Goal: Task Accomplishment & Management: Use online tool/utility

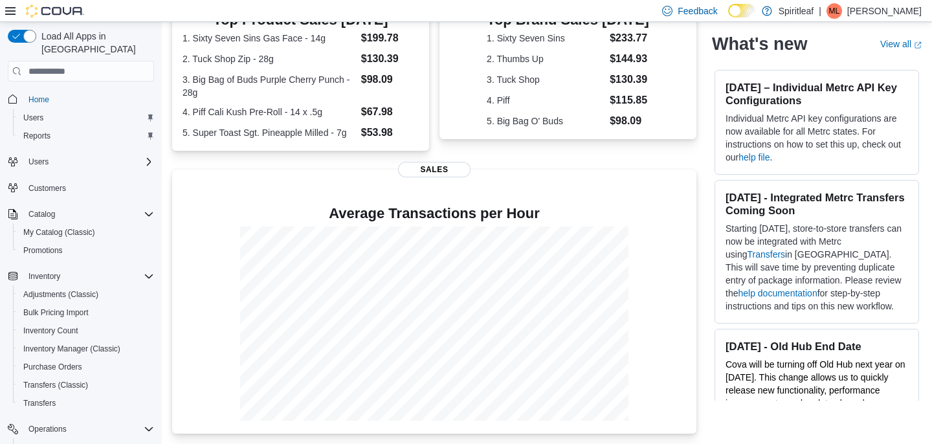
scroll to position [307, 0]
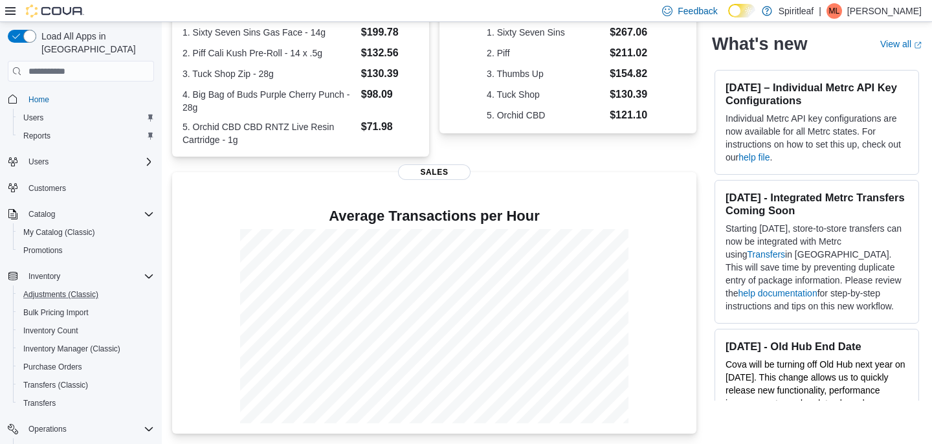
scroll to position [135, 0]
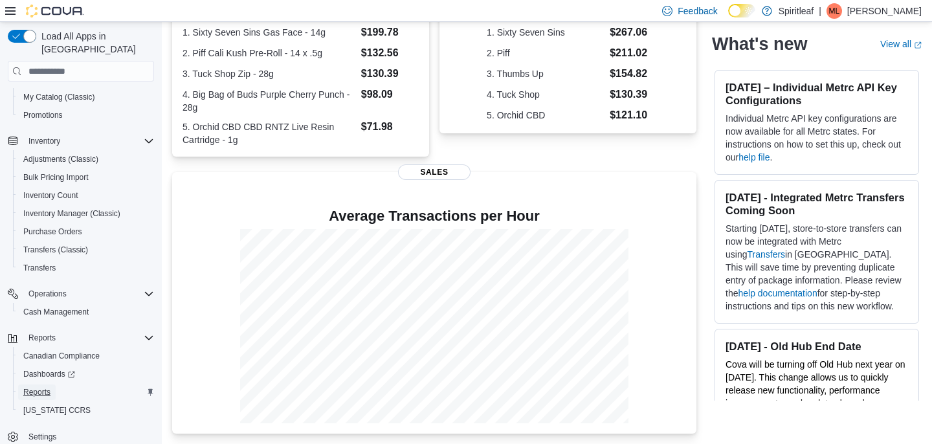
click at [50, 387] on span "Reports" at bounding box center [36, 392] width 27 height 10
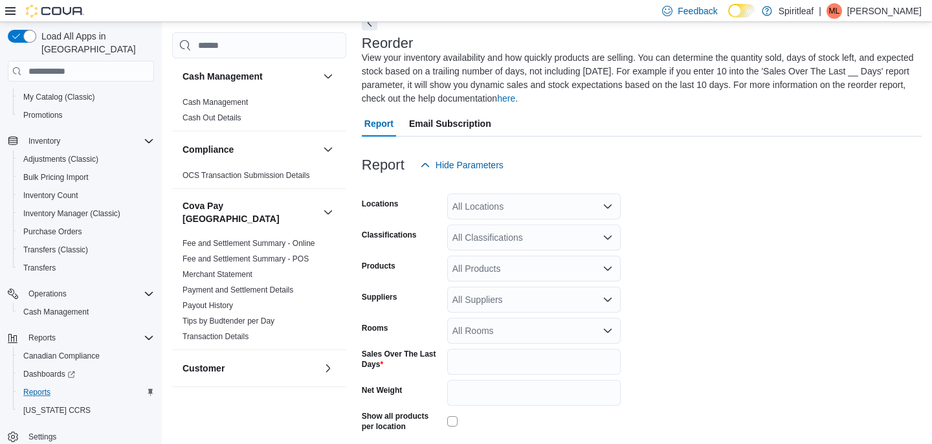
scroll to position [71, 0]
click at [476, 363] on input "*" at bounding box center [533, 361] width 173 height 26
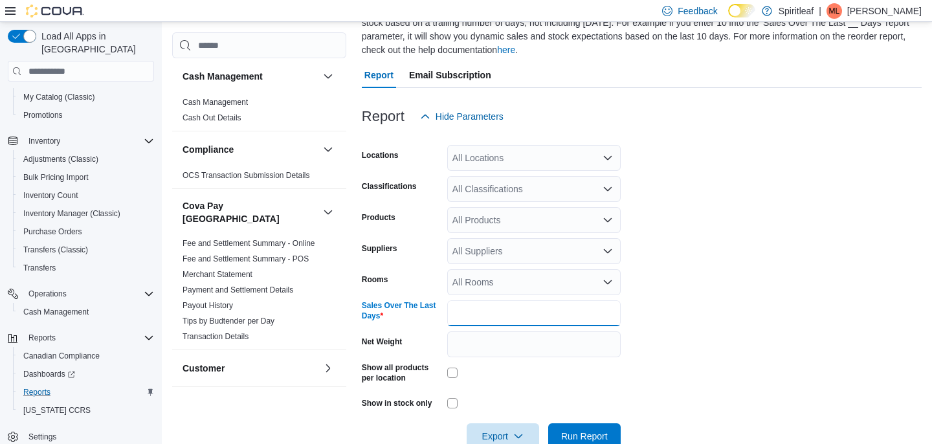
scroll to position [150, 0]
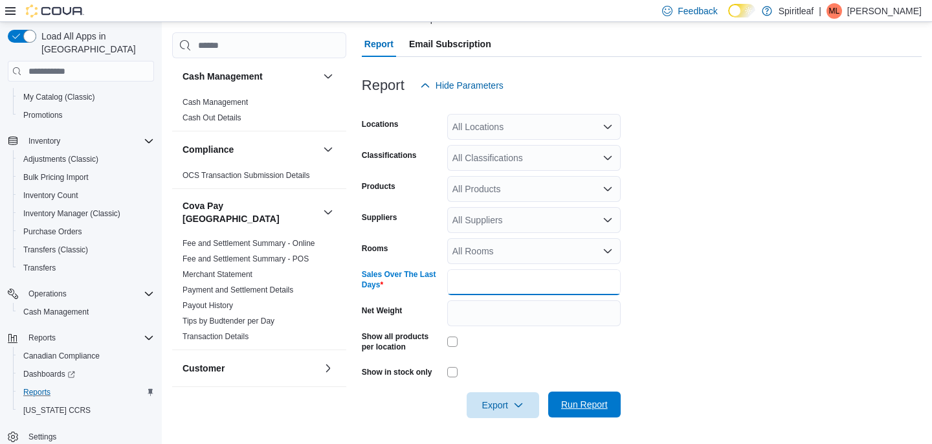
type input "**"
click at [593, 407] on span "Run Report" at bounding box center [584, 404] width 47 height 13
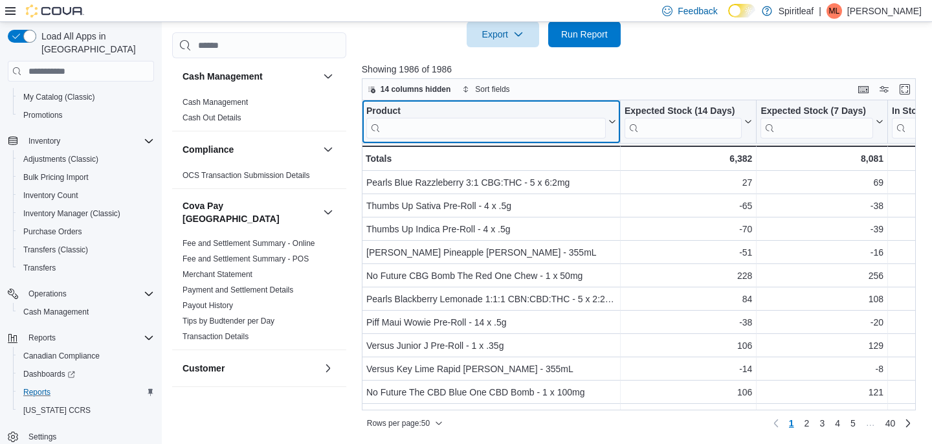
click at [451, 125] on input "search" at bounding box center [486, 128] width 240 height 21
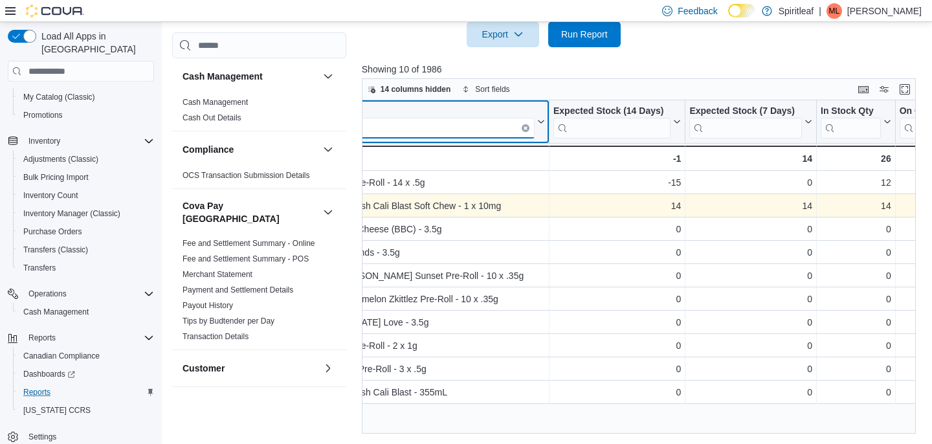
scroll to position [0, 80]
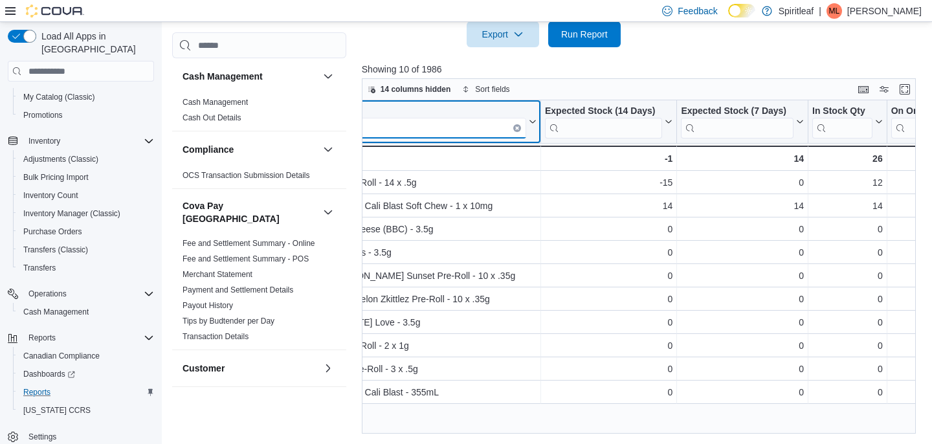
type input "****"
click at [519, 128] on icon "Clear input" at bounding box center [517, 128] width 4 height 4
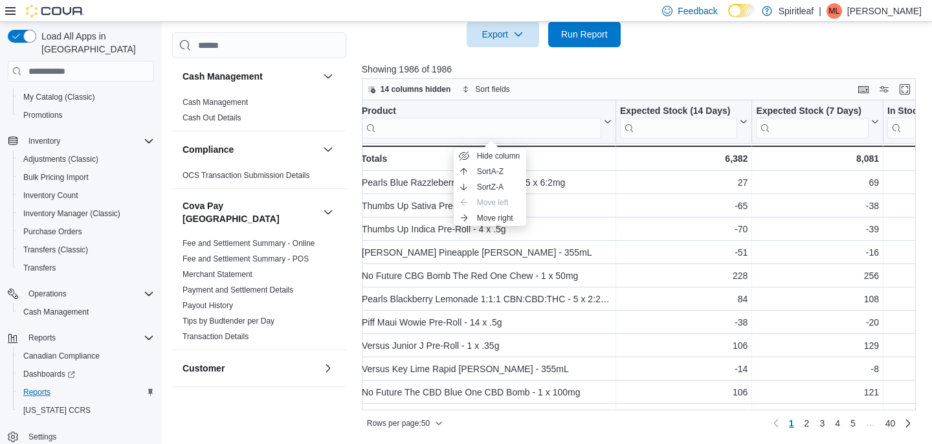
scroll to position [0, 0]
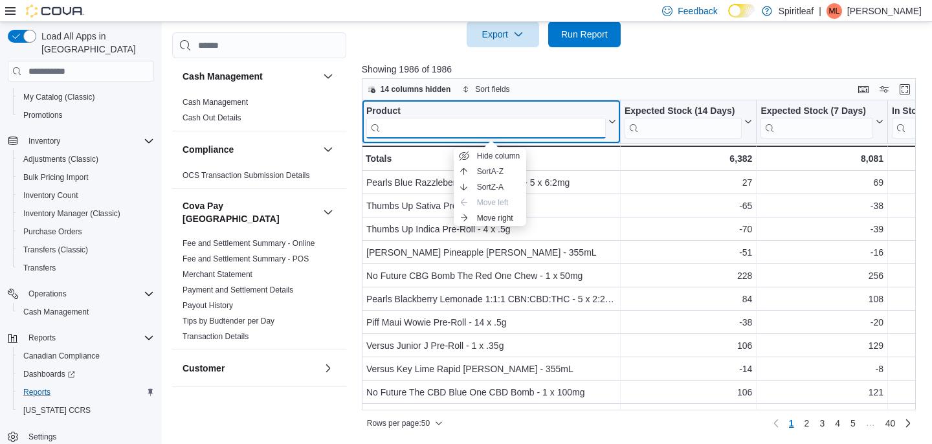
click at [491, 132] on input "search" at bounding box center [486, 128] width 240 height 21
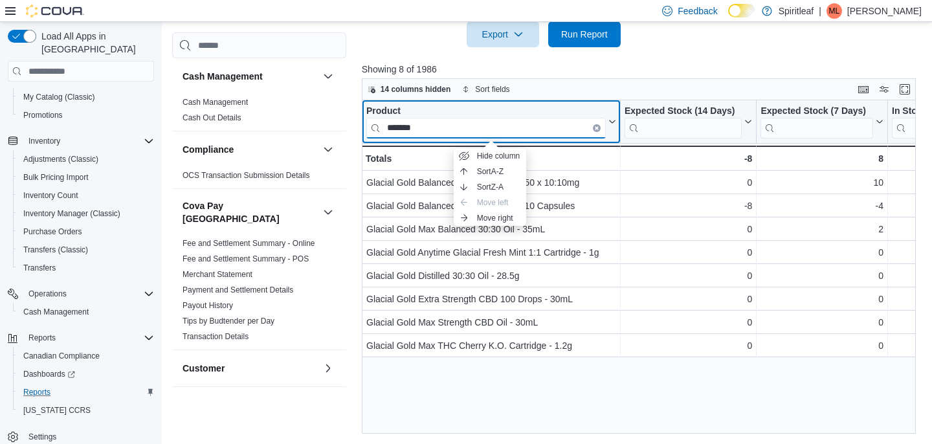
type input "*******"
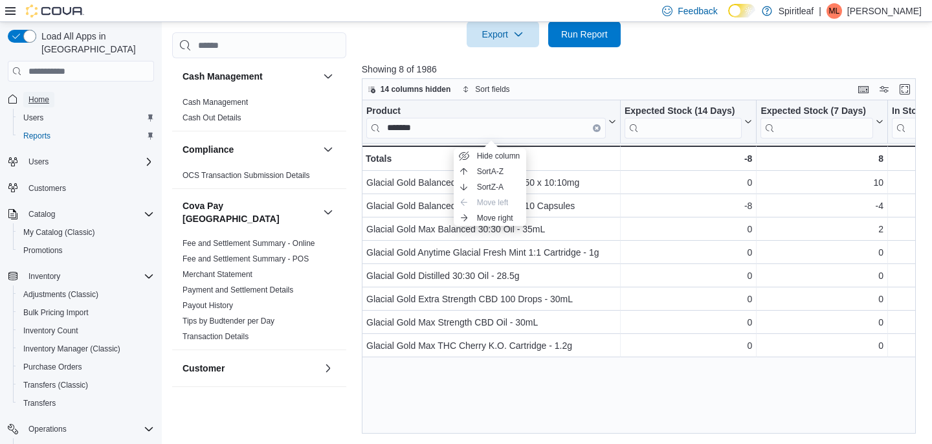
click at [48, 95] on span "Home" at bounding box center [38, 100] width 21 height 10
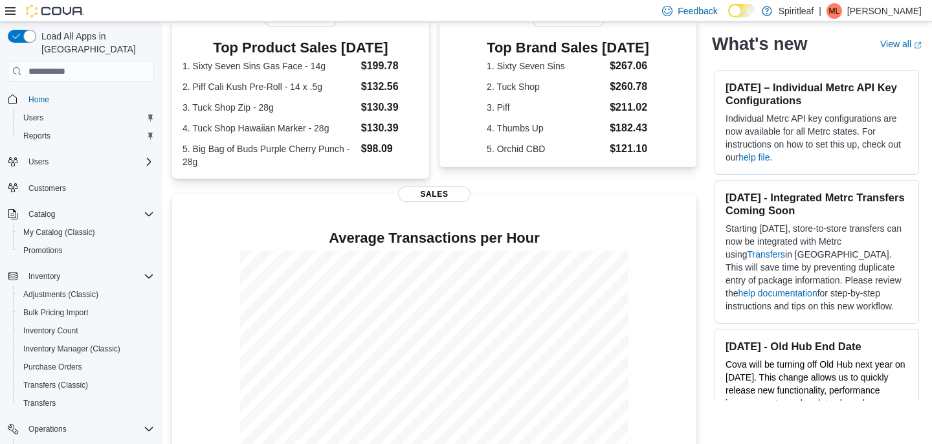
scroll to position [295, 0]
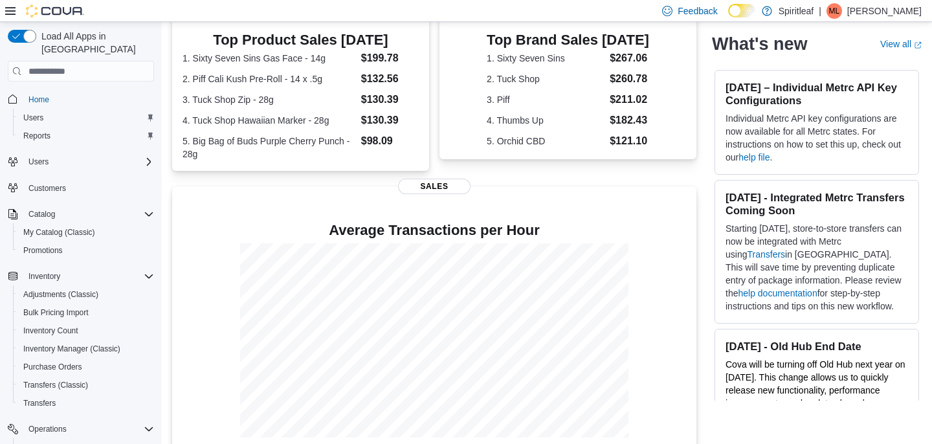
scroll to position [135, 0]
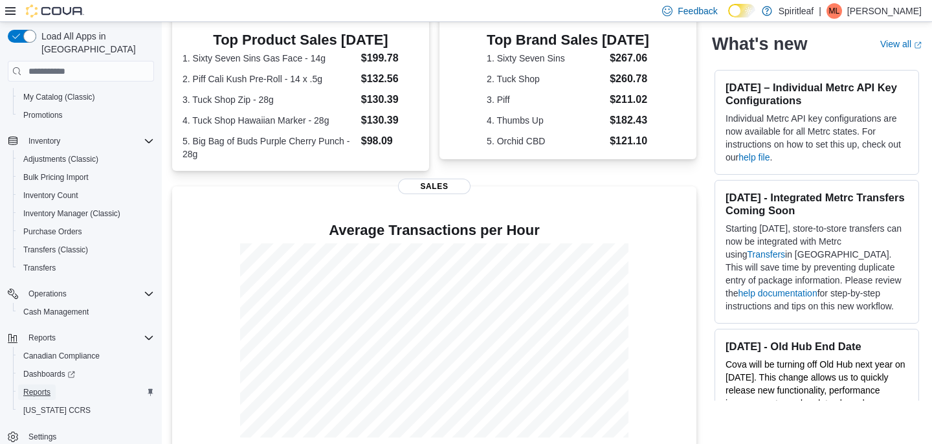
click at [39, 387] on span "Reports" at bounding box center [36, 392] width 27 height 10
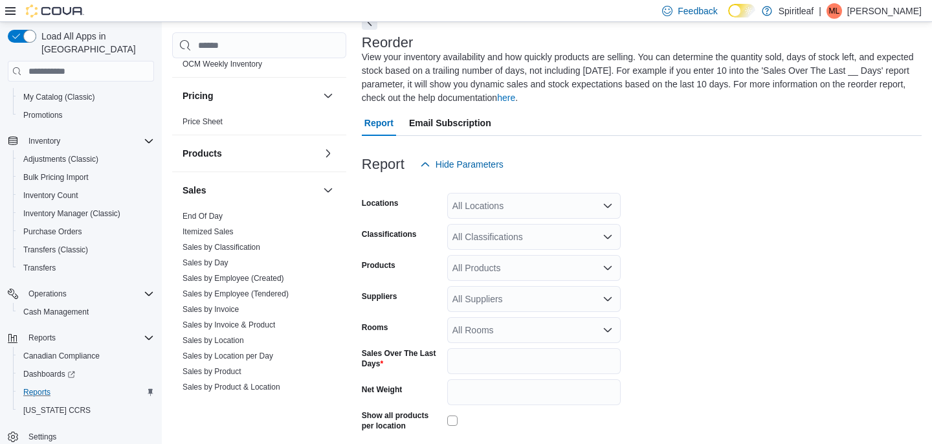
scroll to position [946, 0]
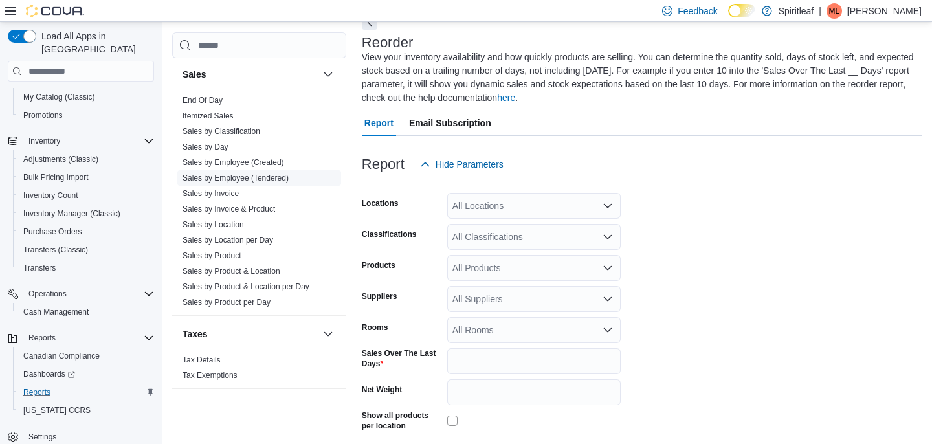
click at [227, 173] on link "Sales by Employee (Tendered)" at bounding box center [236, 177] width 106 height 9
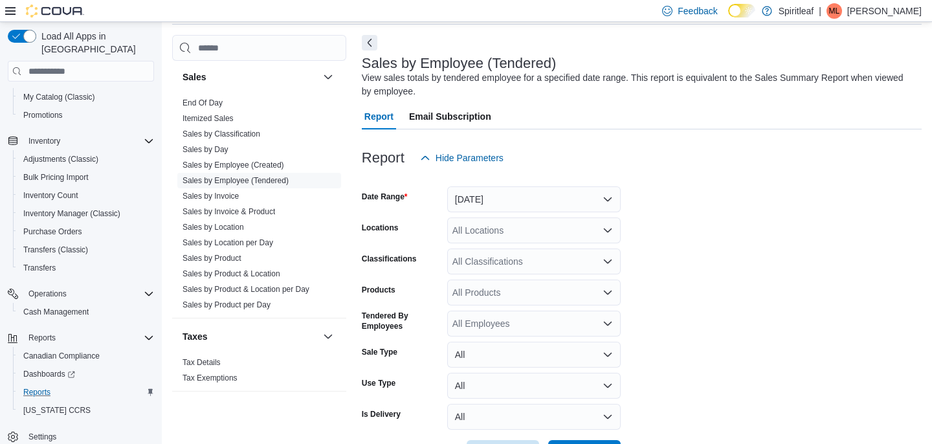
scroll to position [43, 0]
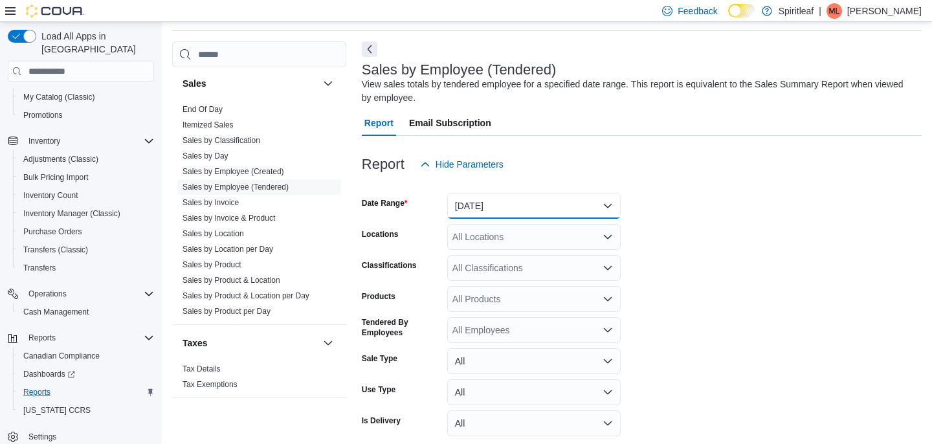
click at [493, 210] on button "Yesterday" at bounding box center [533, 206] width 173 height 26
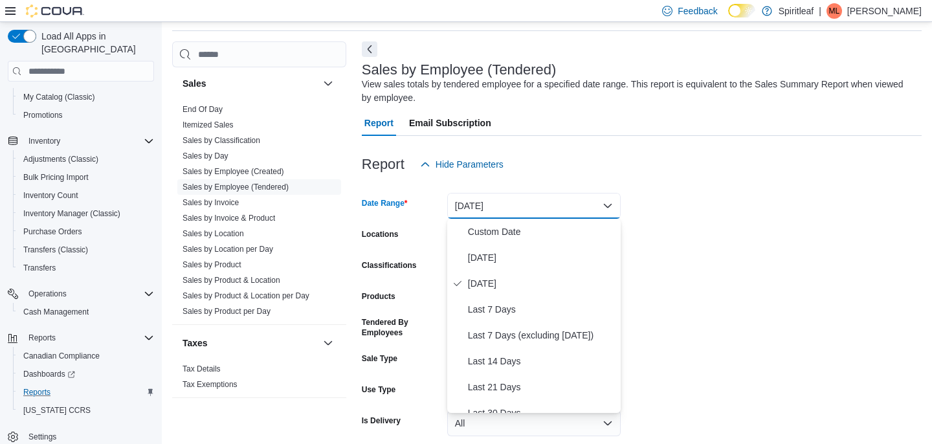
click at [667, 181] on div at bounding box center [642, 185] width 560 height 16
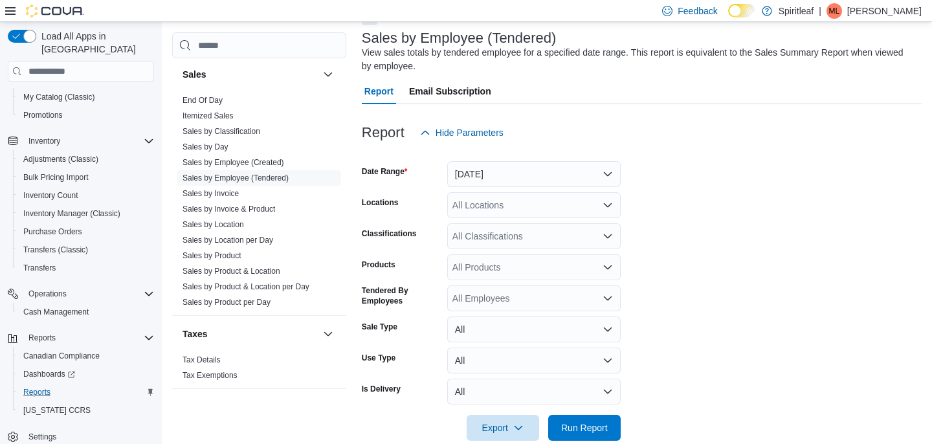
scroll to position [83, 0]
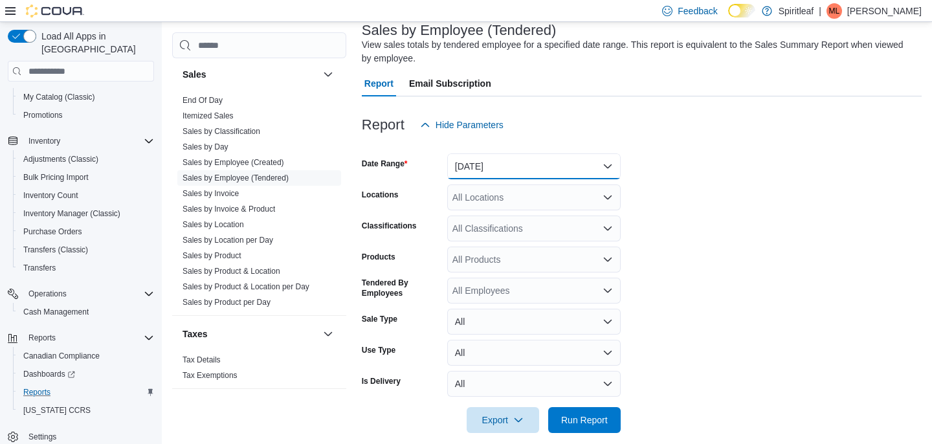
click at [535, 165] on button "Yesterday" at bounding box center [533, 166] width 173 height 26
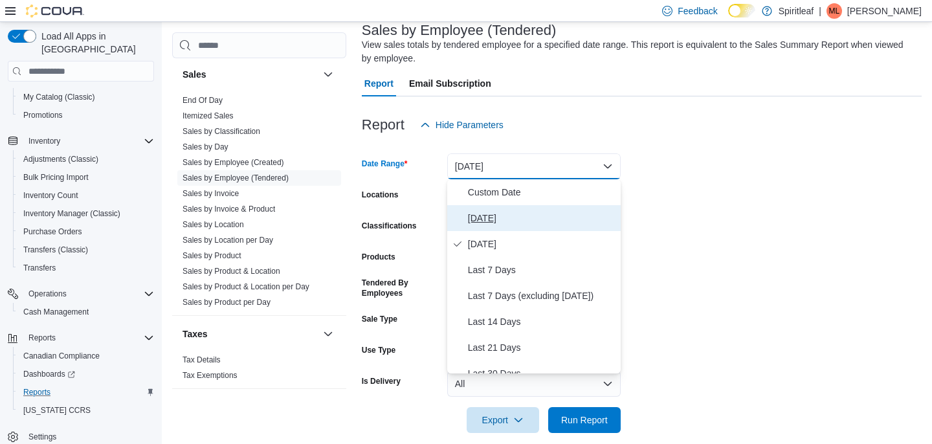
click at [490, 218] on span "Today" at bounding box center [542, 218] width 148 height 16
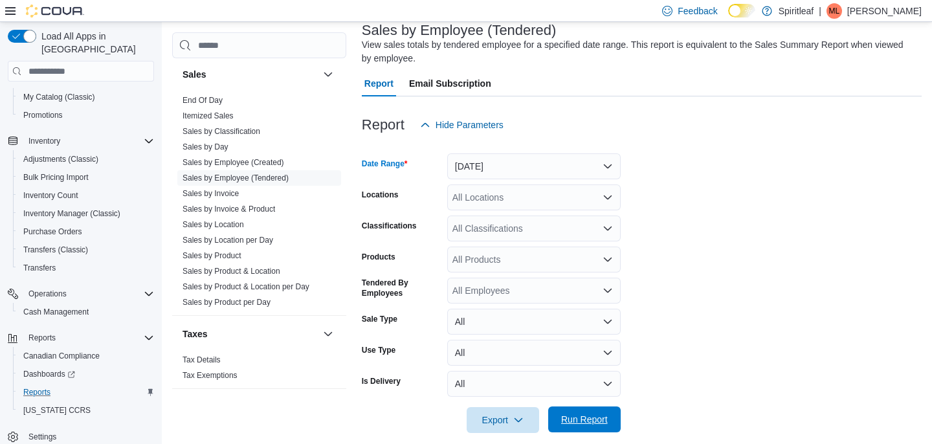
click at [574, 416] on span "Run Report" at bounding box center [584, 419] width 47 height 13
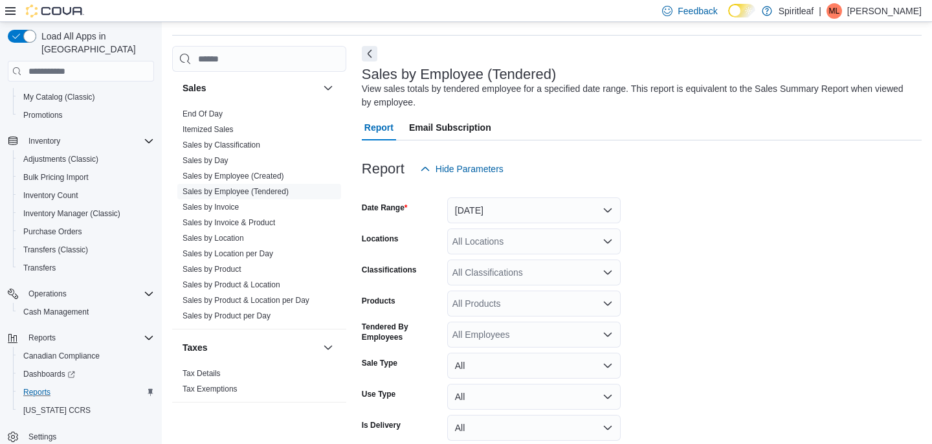
scroll to position [34, 0]
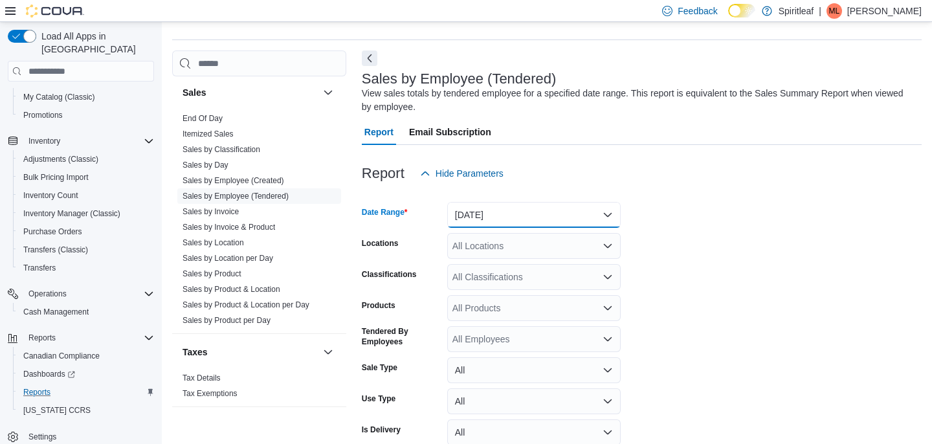
click at [532, 221] on button "Today" at bounding box center [533, 215] width 173 height 26
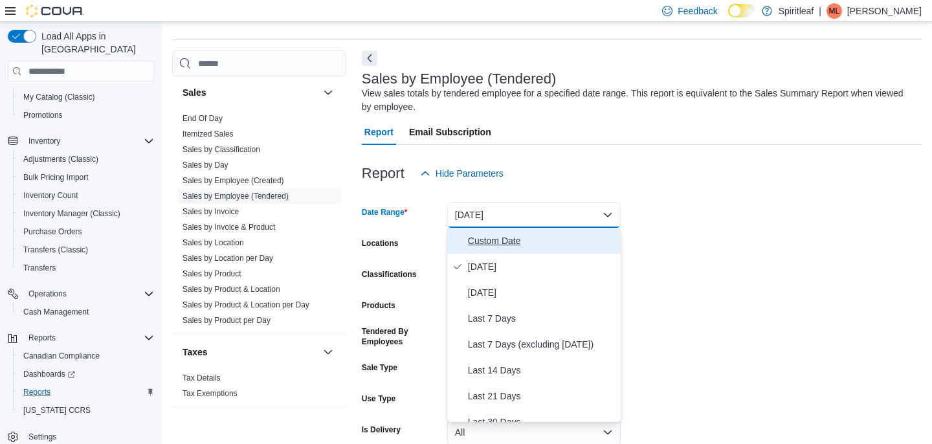
click at [518, 240] on span "Custom Date" at bounding box center [542, 241] width 148 height 16
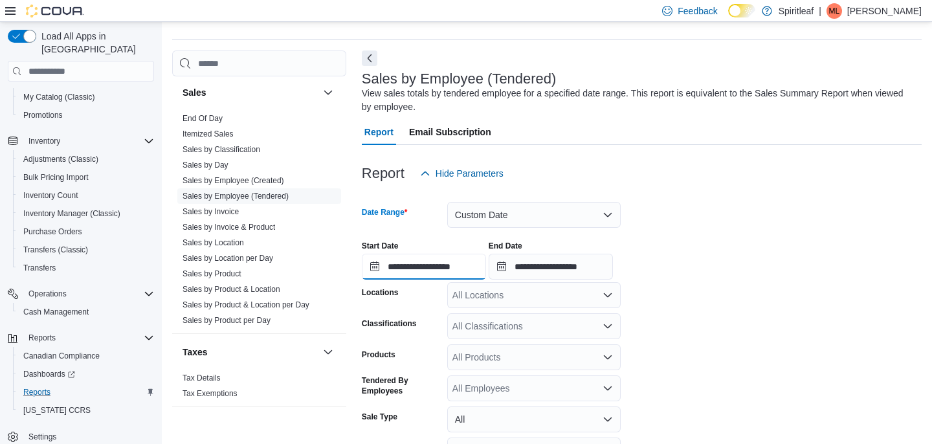
click at [469, 265] on input "**********" at bounding box center [424, 267] width 124 height 26
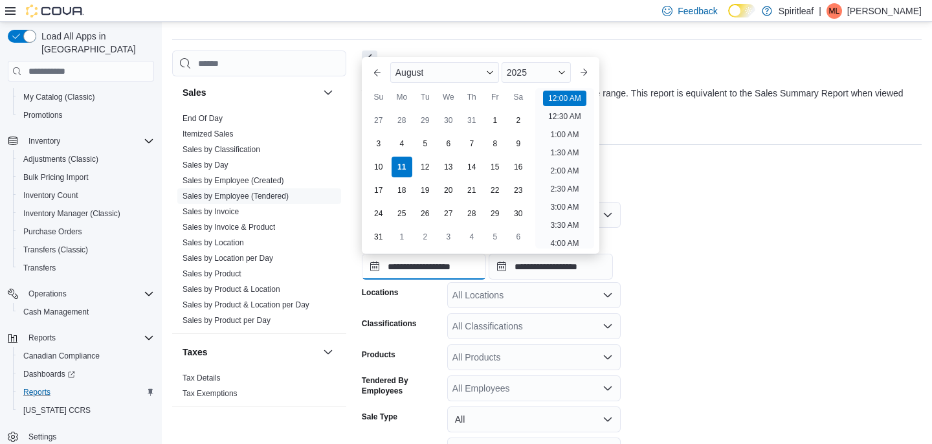
scroll to position [40, 0]
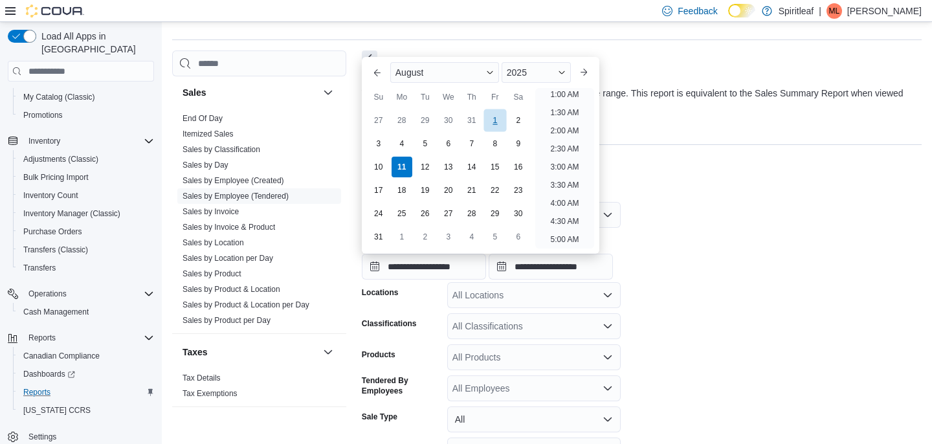
click at [492, 124] on div "1" at bounding box center [495, 120] width 23 height 23
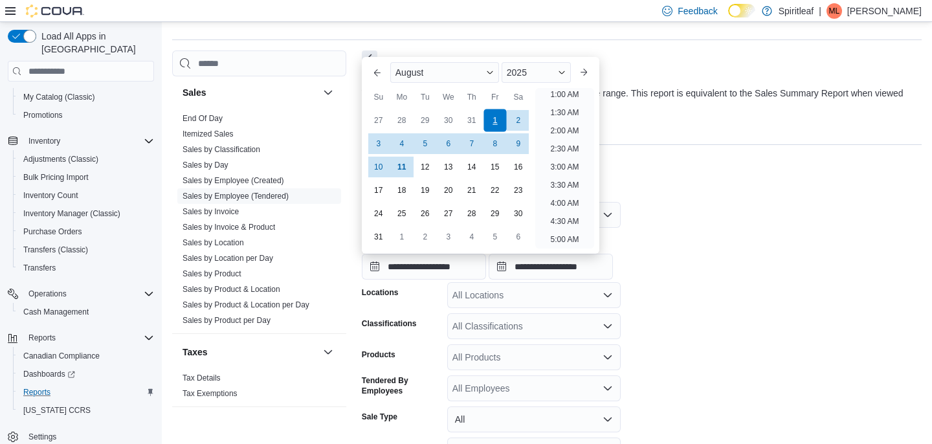
scroll to position [3, 0]
click at [671, 251] on div "**********" at bounding box center [642, 254] width 560 height 49
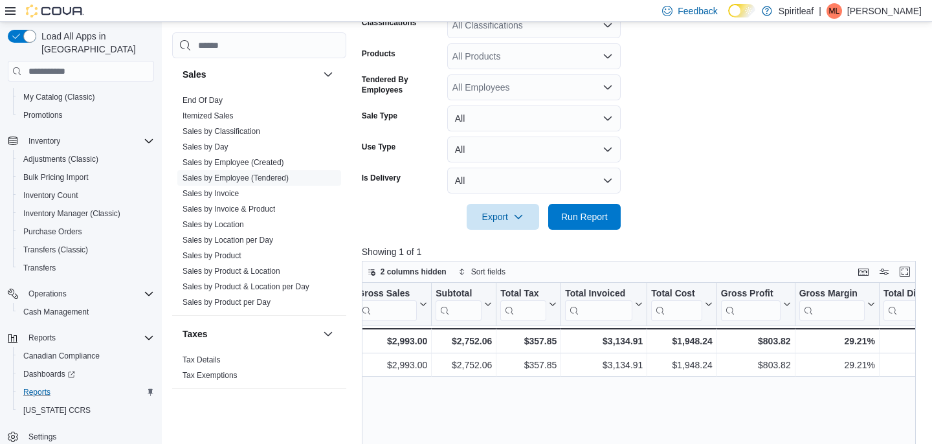
scroll to position [391, 0]
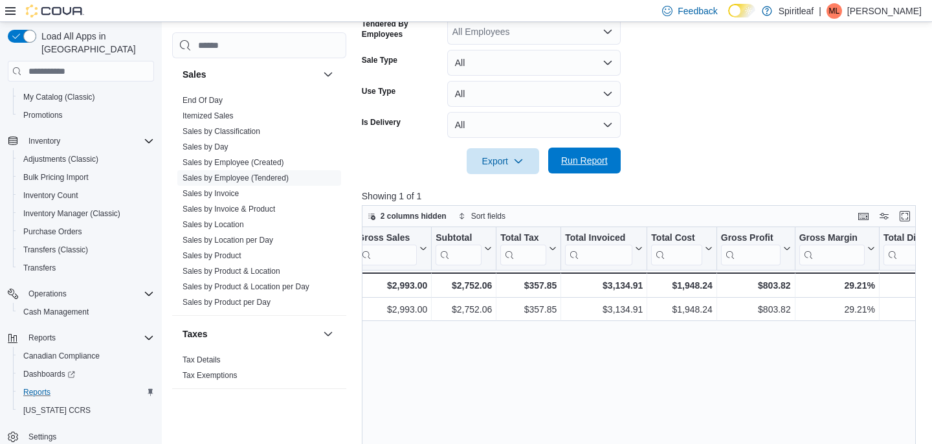
click at [590, 162] on span "Run Report" at bounding box center [584, 160] width 47 height 13
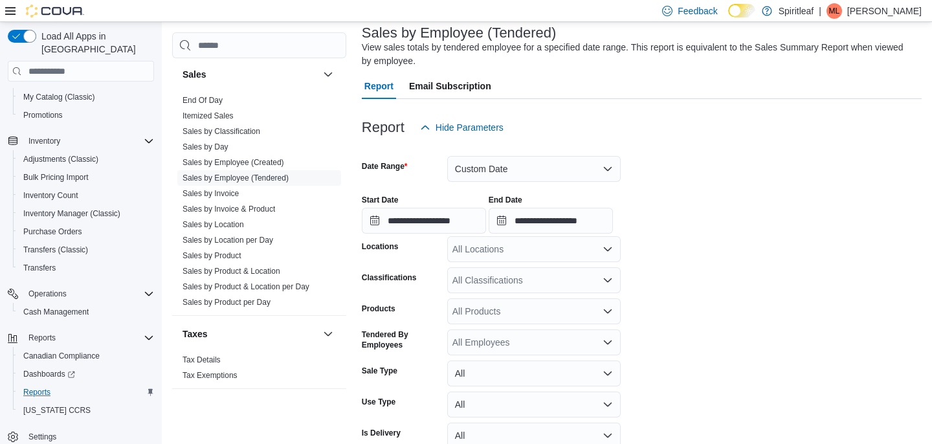
scroll to position [14, 0]
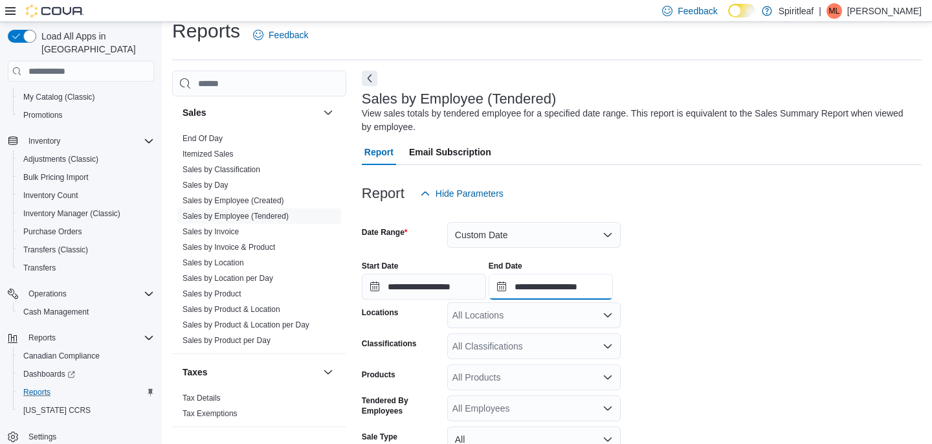
click at [537, 288] on input "**********" at bounding box center [551, 287] width 124 height 26
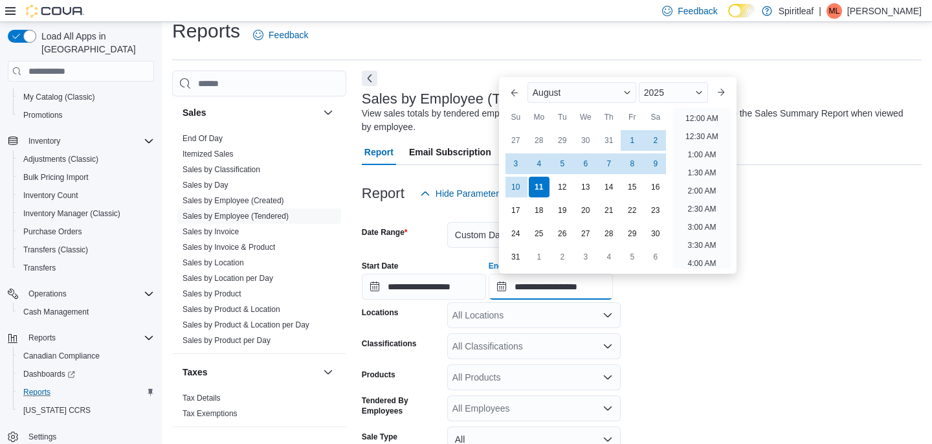
scroll to position [712, 0]
click at [675, 98] on div "2025" at bounding box center [673, 92] width 69 height 21
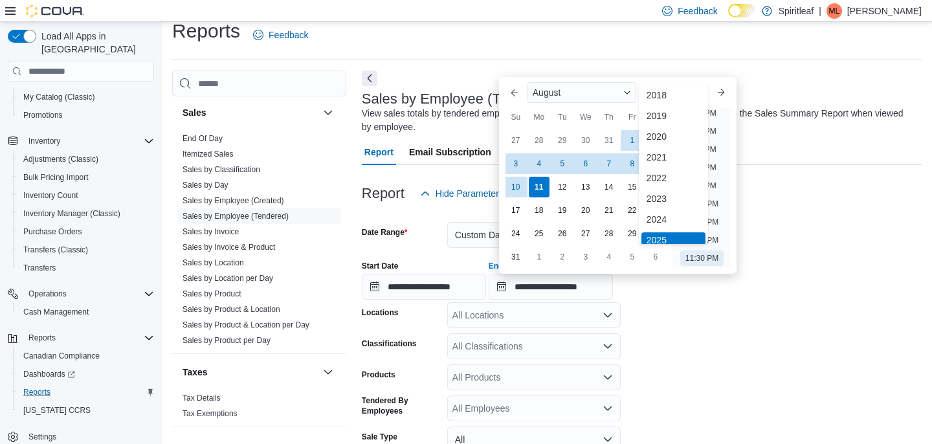
scroll to position [4, 0]
click at [658, 218] on div "2024" at bounding box center [674, 216] width 64 height 16
type input "**********"
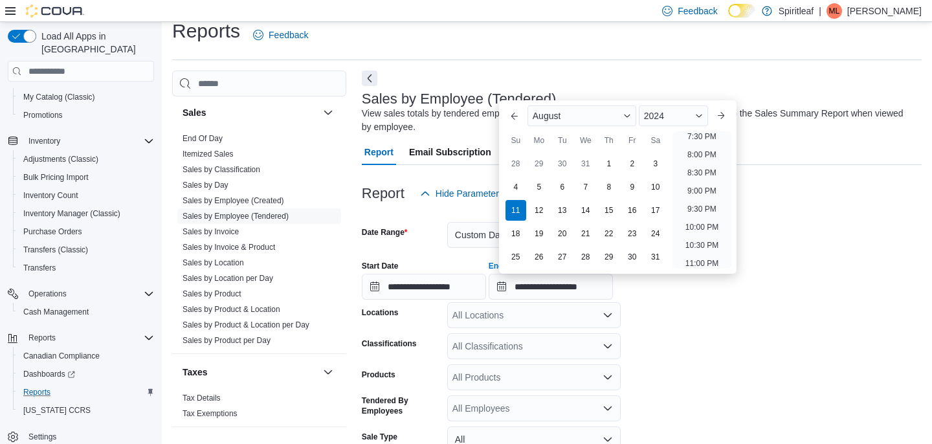
click at [668, 338] on form "**********" at bounding box center [642, 378] width 560 height 344
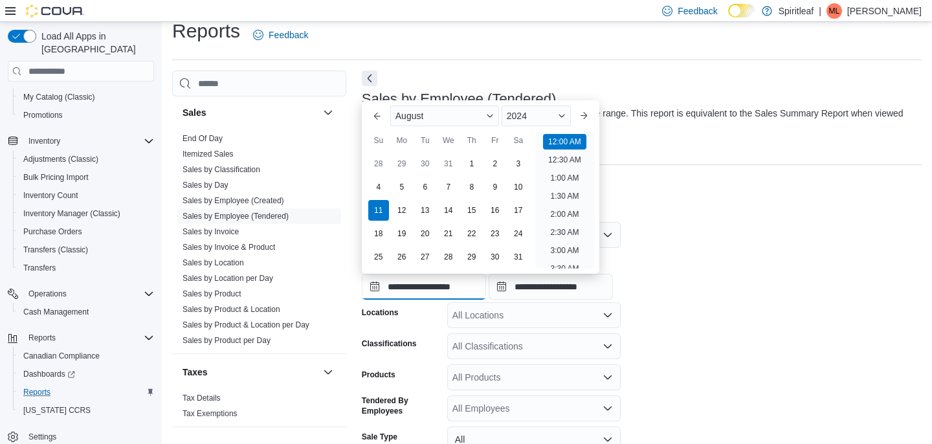
click at [436, 280] on input "**********" at bounding box center [424, 287] width 124 height 26
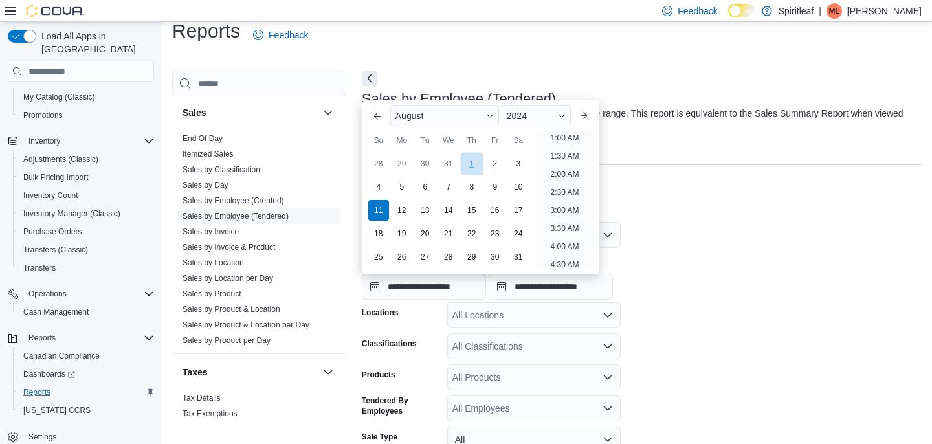
click at [471, 157] on div "1" at bounding box center [471, 164] width 23 height 23
type input "**********"
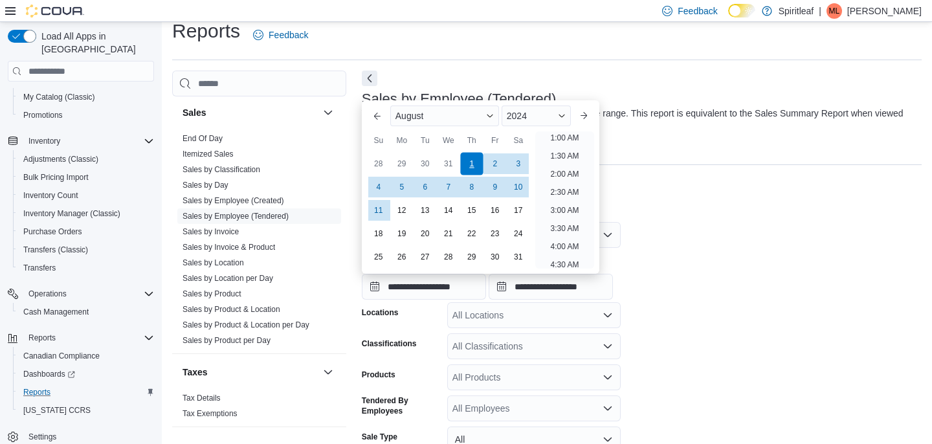
scroll to position [3, 0]
click at [669, 273] on div "**********" at bounding box center [642, 275] width 560 height 49
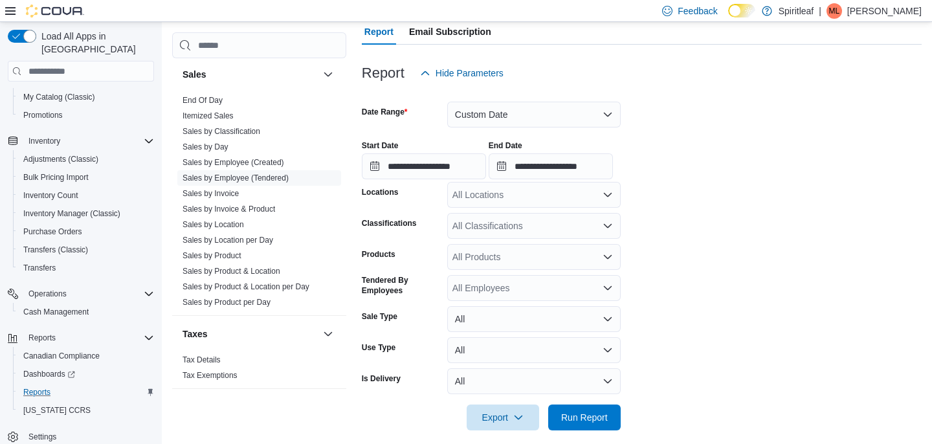
scroll to position [449, 0]
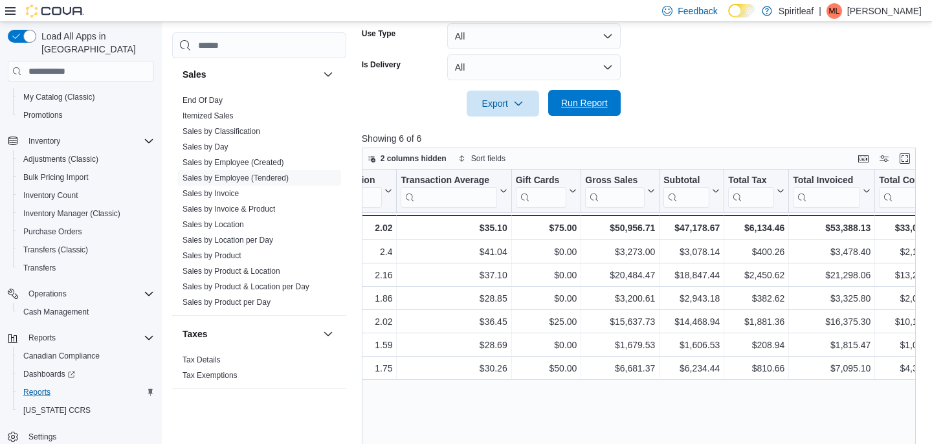
click at [581, 109] on span "Run Report" at bounding box center [584, 102] width 47 height 13
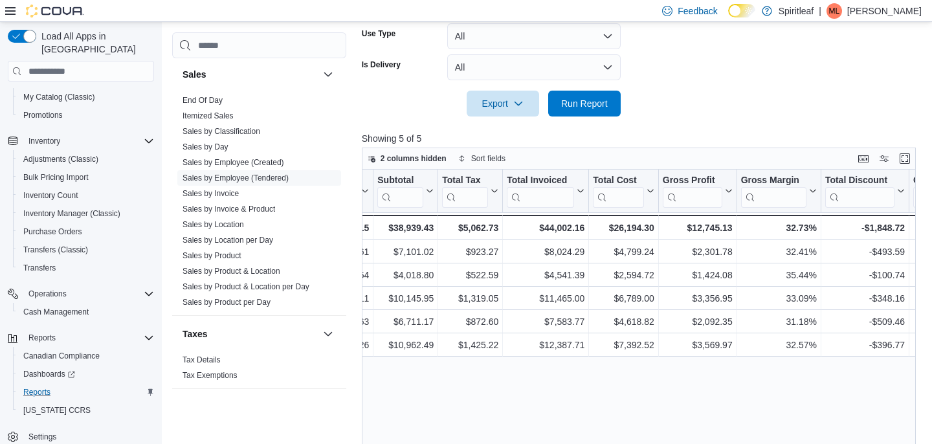
scroll to position [0, 836]
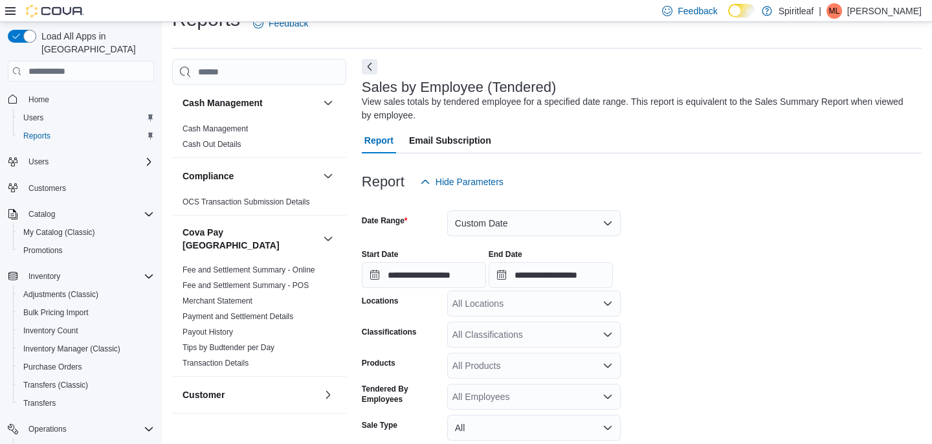
scroll to position [43, 0]
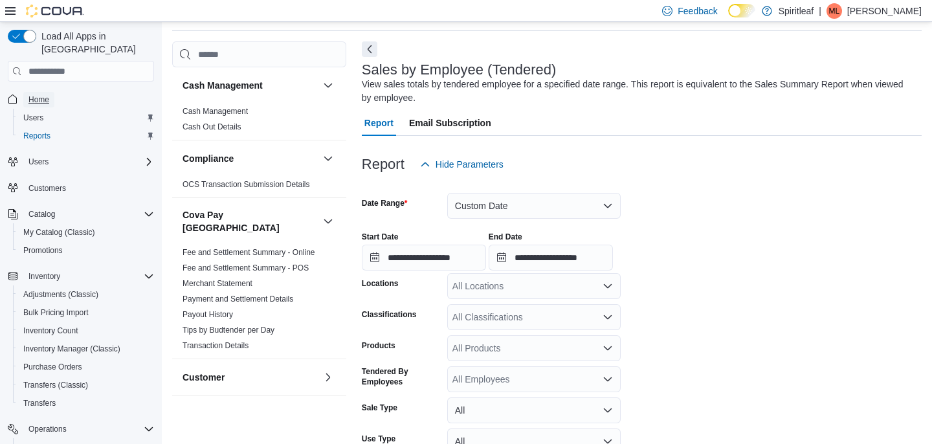
click at [38, 95] on span "Home" at bounding box center [38, 100] width 21 height 10
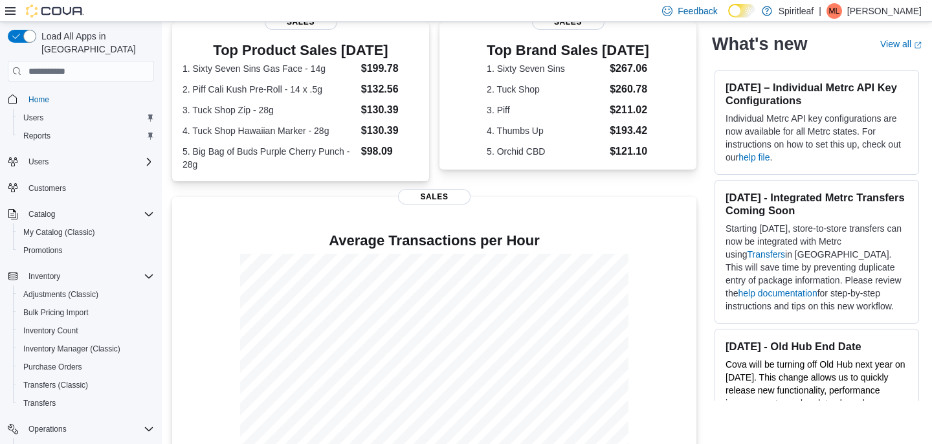
scroll to position [295, 0]
